Goal: Check status: Check status

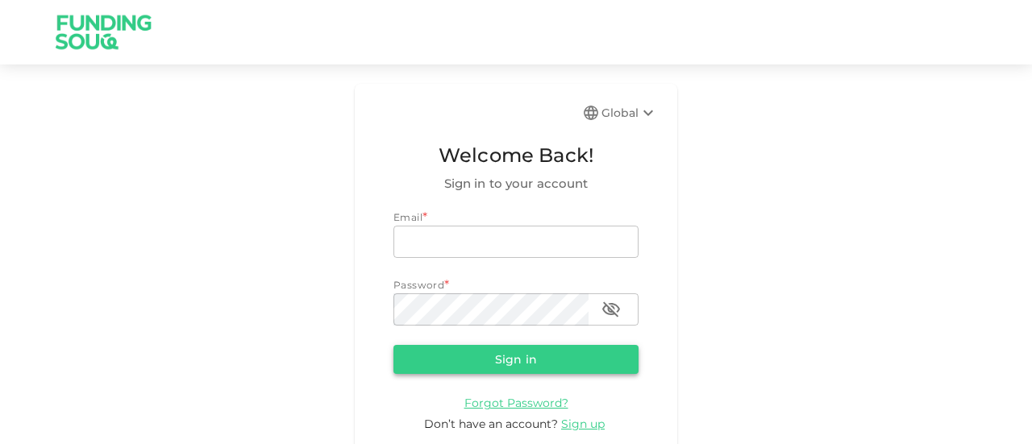
type input "[EMAIL_ADDRESS][DOMAIN_NAME]"
click at [456, 364] on button "Sign in" at bounding box center [515, 359] width 245 height 29
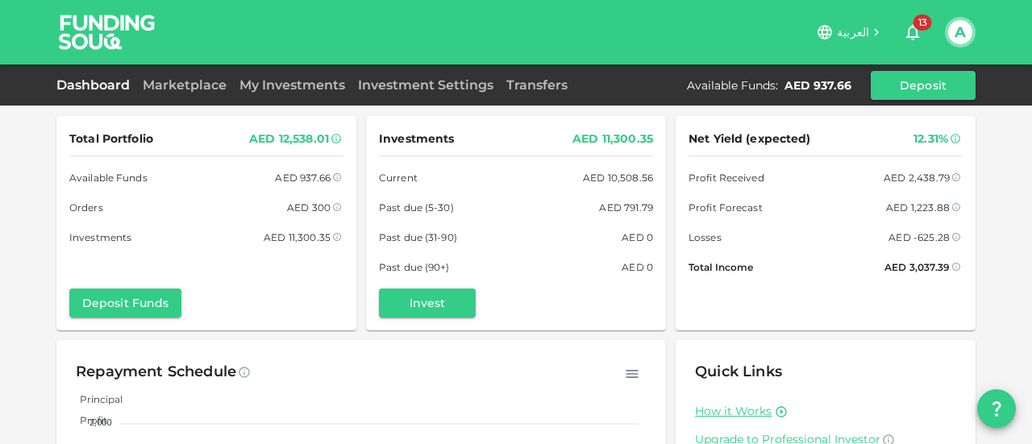
click at [208, 96] on div "Dashboard Marketplace My Investments Investment Settings Transfers Available Fu…" at bounding box center [515, 85] width 919 height 29
click at [206, 93] on div "Marketplace" at bounding box center [184, 85] width 97 height 19
click at [206, 86] on link "Marketplace" at bounding box center [184, 84] width 97 height 15
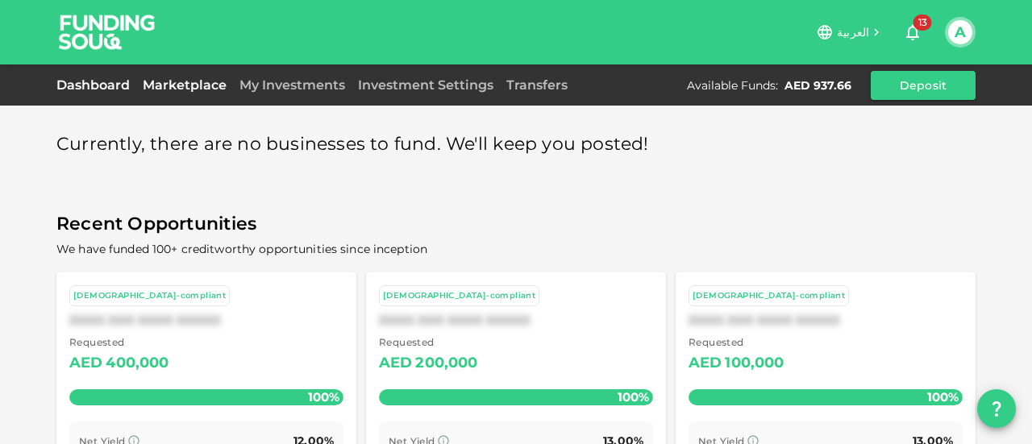
click at [114, 82] on link "Dashboard" at bounding box center [96, 84] width 80 height 15
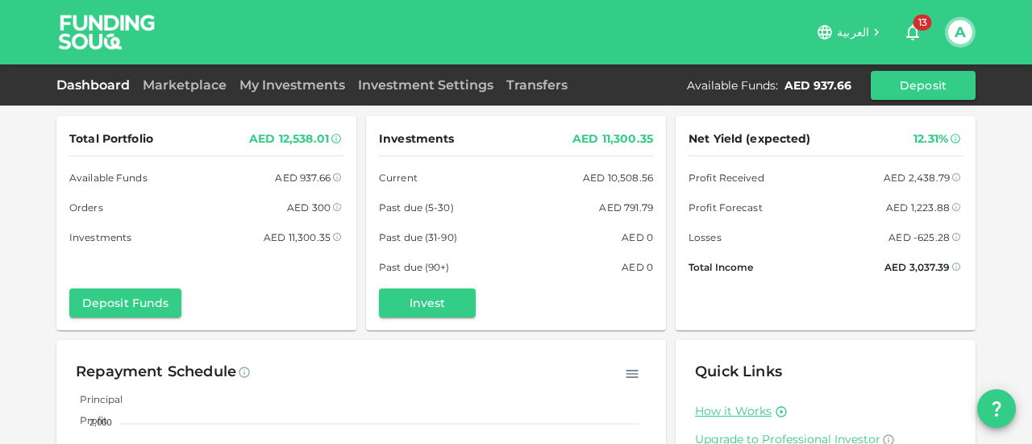
scroll to position [161, 0]
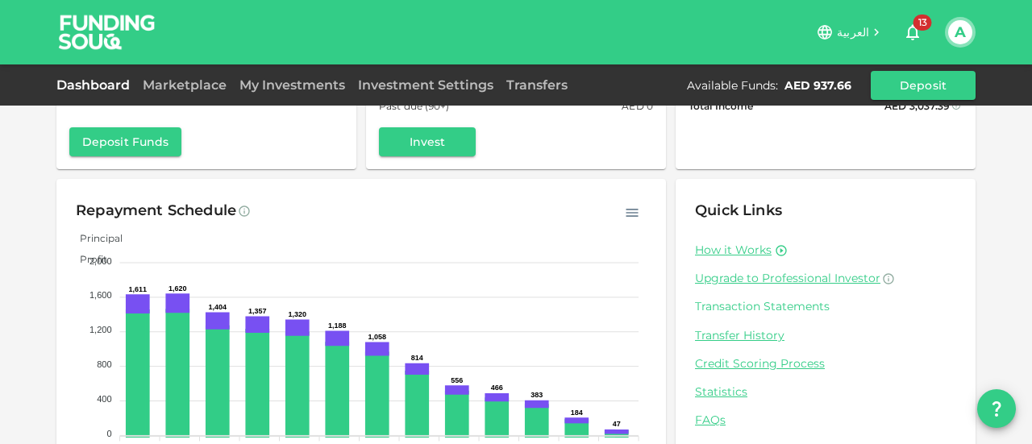
click at [742, 305] on link "Transaction Statements" at bounding box center [825, 306] width 261 height 15
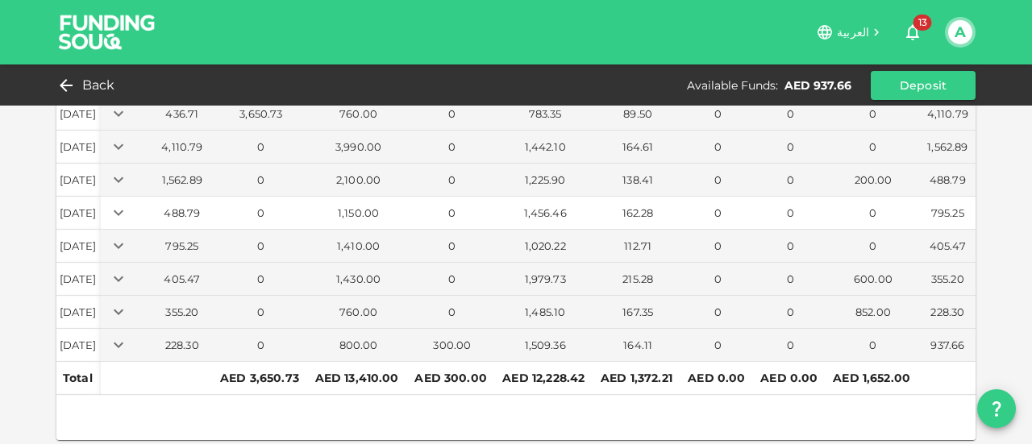
scroll to position [157, 0]
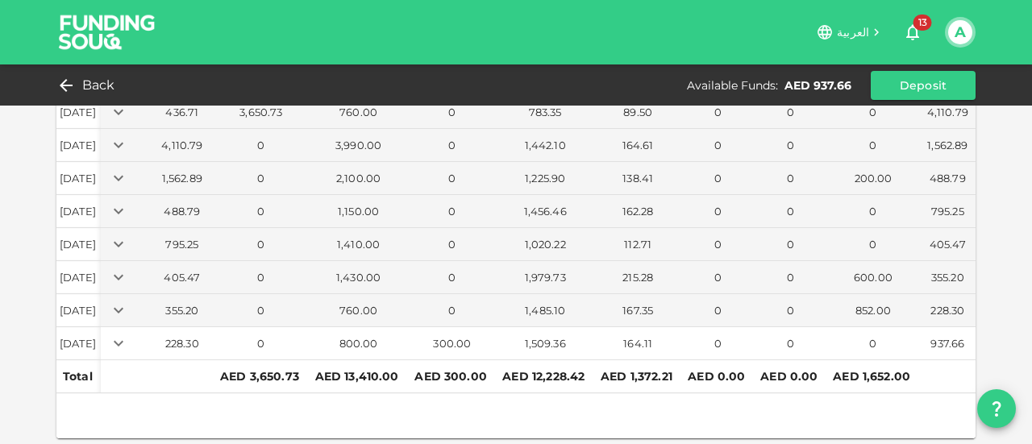
click at [650, 336] on div "164.11" at bounding box center [637, 343] width 81 height 15
